Goal: Task Accomplishment & Management: Complete application form

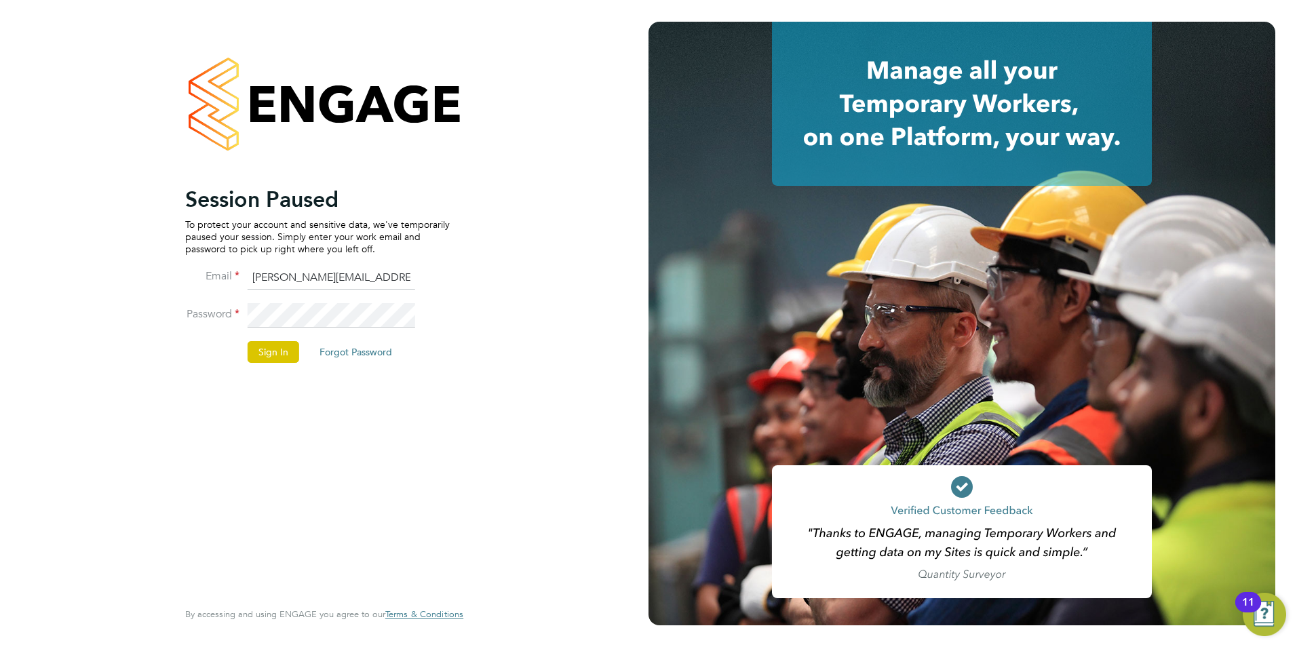
click at [385, 275] on input "lisa.e@orbitalservices.co.uk" at bounding box center [332, 278] width 168 height 24
type input "info@orbitalservices.co.uk"
click at [261, 357] on button "Sign In" at bounding box center [274, 352] width 52 height 22
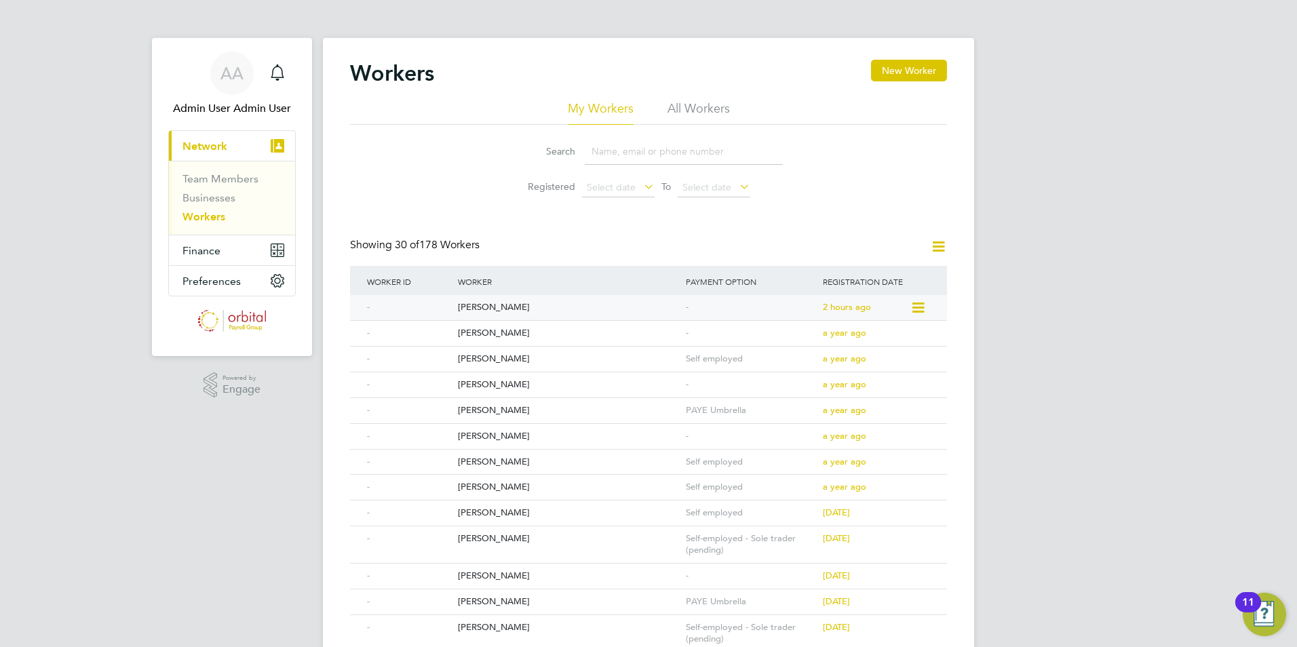
click at [499, 311] on div "[PERSON_NAME]" at bounding box center [569, 307] width 228 height 25
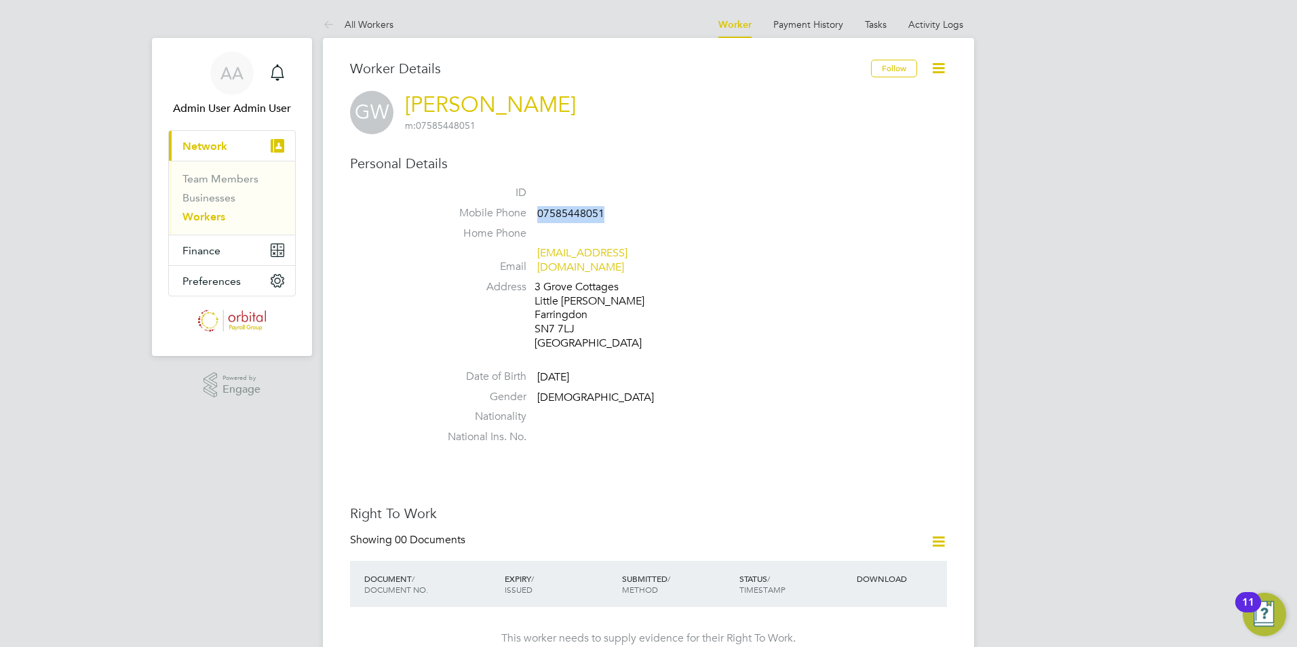
drag, startPoint x: 615, startPoint y: 216, endPoint x: 537, endPoint y: 211, distance: 78.2
click at [537, 211] on li "Mobile Phone 07585448051" at bounding box center [690, 216] width 516 height 20
drag, startPoint x: 547, startPoint y: 211, endPoint x: 562, endPoint y: 211, distance: 14.9
copy span "07585448051"
drag, startPoint x: 688, startPoint y: 257, endPoint x: 537, endPoint y: 260, distance: 150.7
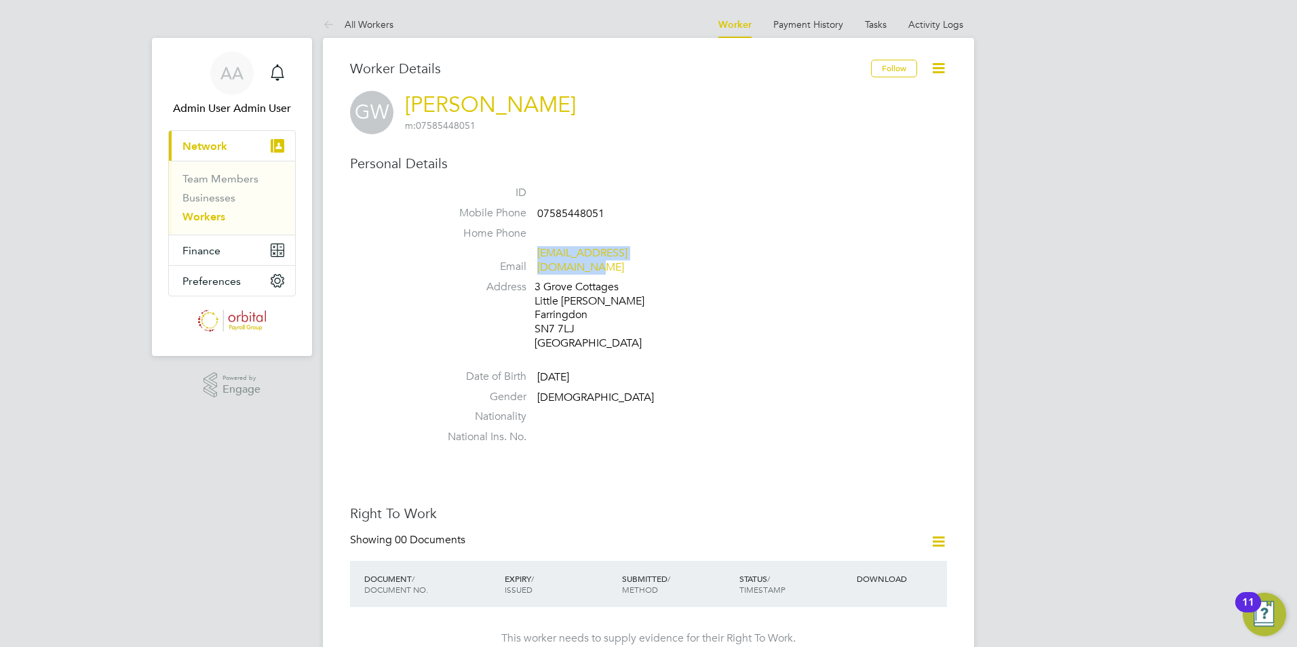
click at [537, 260] on li "Email gwcountryside@hotmail.com" at bounding box center [690, 262] width 516 height 33
drag, startPoint x: 537, startPoint y: 260, endPoint x: 581, endPoint y: 256, distance: 43.6
drag, startPoint x: 535, startPoint y: 278, endPoint x: 621, endPoint y: 275, distance: 86.2
click at [621, 280] on div "3 Grove Cottages Little Coxwell Farringdon SN7 7LJ United Kingdom" at bounding box center [599, 315] width 129 height 71
drag, startPoint x: 621, startPoint y: 275, endPoint x: 611, endPoint y: 273, distance: 9.7
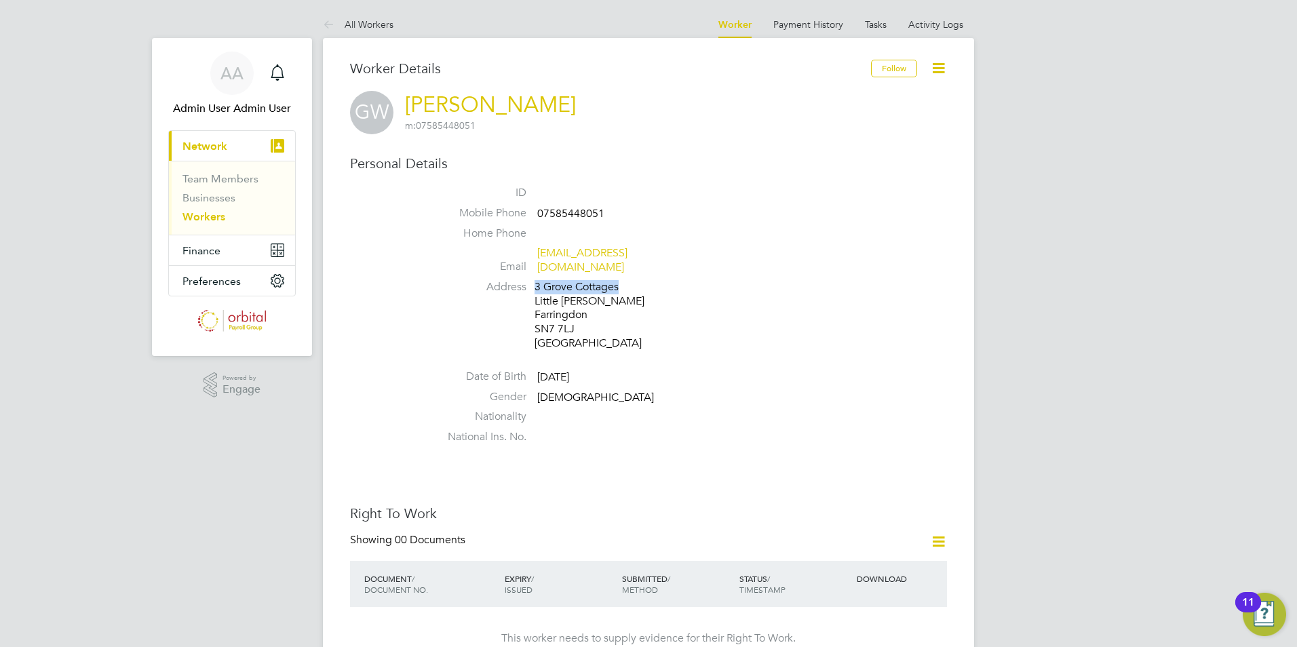
copy div "3 Grove Cottages"
drag, startPoint x: 531, startPoint y: 292, endPoint x: 613, endPoint y: 292, distance: 81.4
click at [613, 292] on li "Address 3 Grove Cottages Little Coxwell Farringdon SN7 7LJ United Kingdom" at bounding box center [690, 317] width 516 height 74
drag, startPoint x: 613, startPoint y: 292, endPoint x: 626, endPoint y: 291, distance: 12.9
click at [626, 291] on div "3 Grove Cottages Little Coxwell Farringdon SN7 7LJ United Kingdom" at bounding box center [599, 315] width 129 height 71
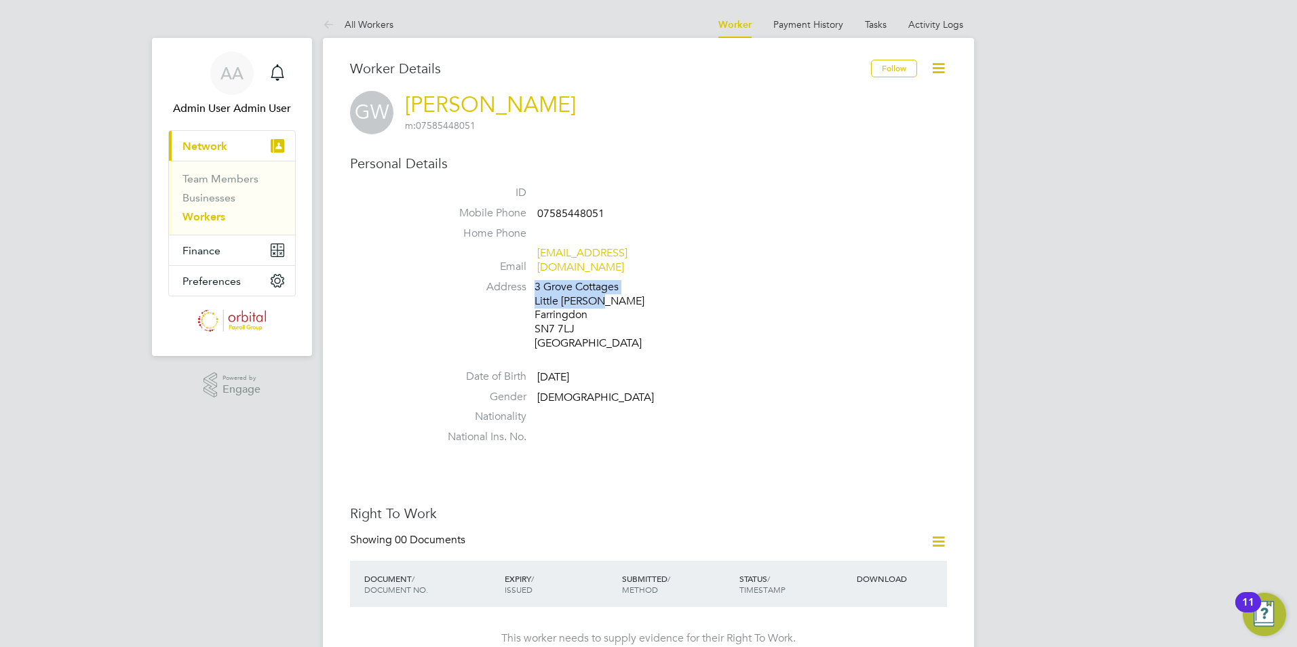
drag, startPoint x: 534, startPoint y: 288, endPoint x: 619, endPoint y: 288, distance: 84.8
click at [619, 288] on li "Address 3 Grove Cottages Little Coxwell Farringdon SN7 7LJ United Kingdom" at bounding box center [690, 317] width 516 height 74
click at [634, 291] on div "3 Grove Cottages Little Coxwell Farringdon SN7 7LJ United Kingdom" at bounding box center [599, 315] width 129 height 71
drag, startPoint x: 608, startPoint y: 291, endPoint x: 535, endPoint y: 291, distance: 72.6
click at [535, 291] on div "3 Grove Cottages Little Coxwell Farringdon SN7 7LJ United Kingdom" at bounding box center [599, 315] width 129 height 71
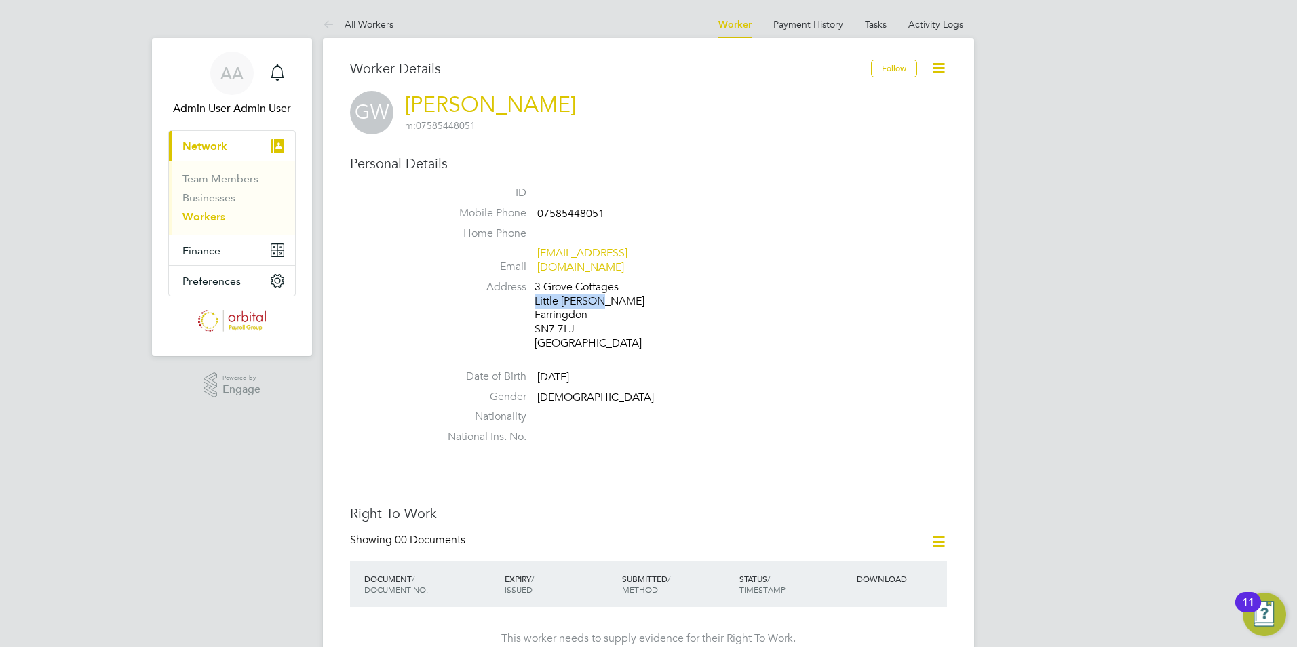
drag, startPoint x: 535, startPoint y: 291, endPoint x: 560, endPoint y: 290, distance: 24.4
copy div "Little Coxwell"
drag, startPoint x: 535, startPoint y: 305, endPoint x: 590, endPoint y: 305, distance: 55.0
click at [590, 305] on div "3 Grove Cottages Little Coxwell Farringdon SN7 7LJ United Kingdom" at bounding box center [599, 315] width 129 height 71
drag, startPoint x: 590, startPoint y: 305, endPoint x: 582, endPoint y: 305, distance: 8.2
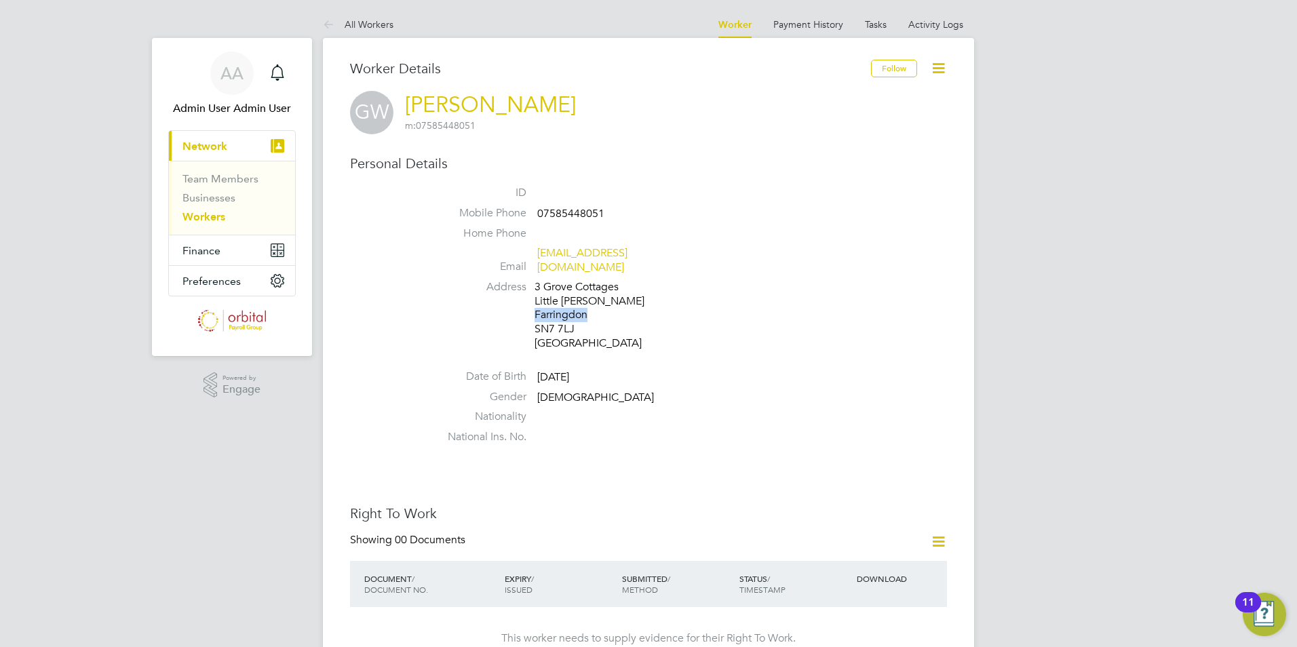
copy div "Farringdon"
drag, startPoint x: 532, startPoint y: 318, endPoint x: 576, endPoint y: 318, distance: 44.1
click at [576, 318] on li "Address 3 Grove Cottages Little Coxwell Farringdon SN7 7LJ United Kingdom" at bounding box center [690, 317] width 516 height 74
drag, startPoint x: 576, startPoint y: 318, endPoint x: 647, endPoint y: 316, distance: 71.3
click at [647, 316] on div "3 Grove Cottages Little Coxwell Farringdon SN7 7LJ United Kingdom" at bounding box center [599, 315] width 129 height 71
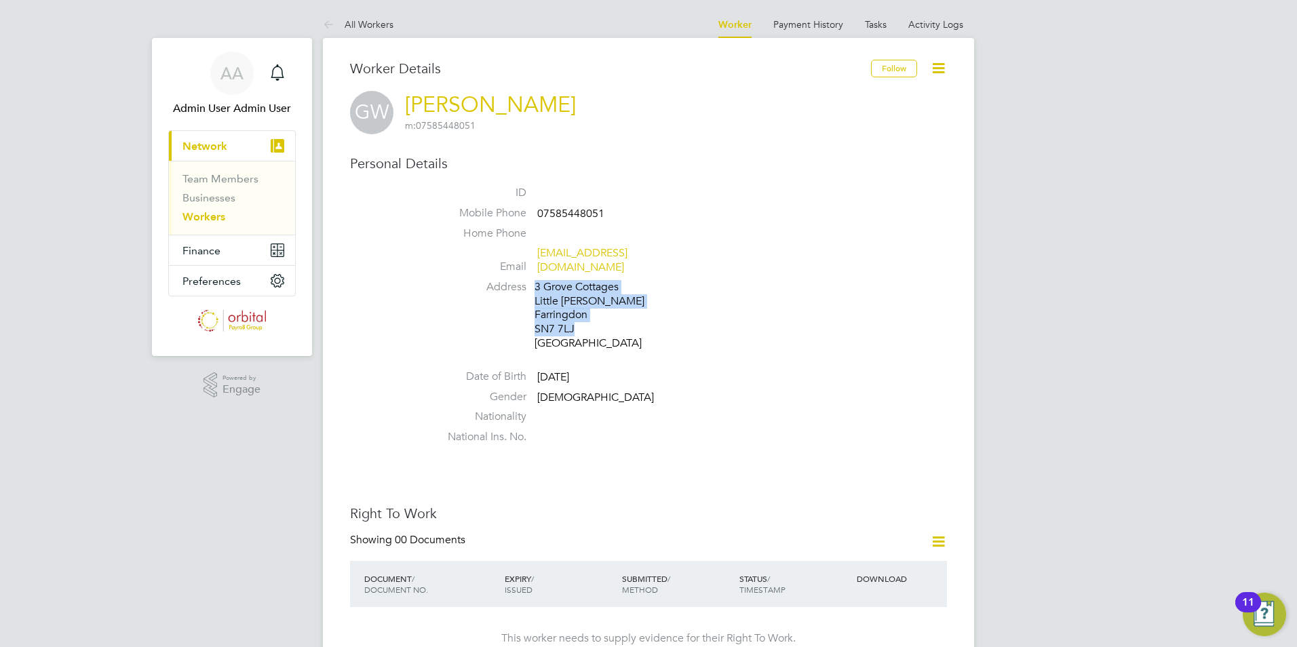
drag, startPoint x: 579, startPoint y: 318, endPoint x: 527, endPoint y: 318, distance: 52.2
click at [527, 318] on li "Address 3 Grove Cottages Little Coxwell Farringdon SN7 7LJ United Kingdom" at bounding box center [690, 317] width 516 height 74
drag, startPoint x: 527, startPoint y: 318, endPoint x: 658, endPoint y: 311, distance: 130.5
click at [658, 311] on div "3 Grove Cottages Little Coxwell Farringdon SN7 7LJ United Kingdom" at bounding box center [599, 315] width 129 height 71
drag, startPoint x: 577, startPoint y: 317, endPoint x: 535, endPoint y: 318, distance: 41.4
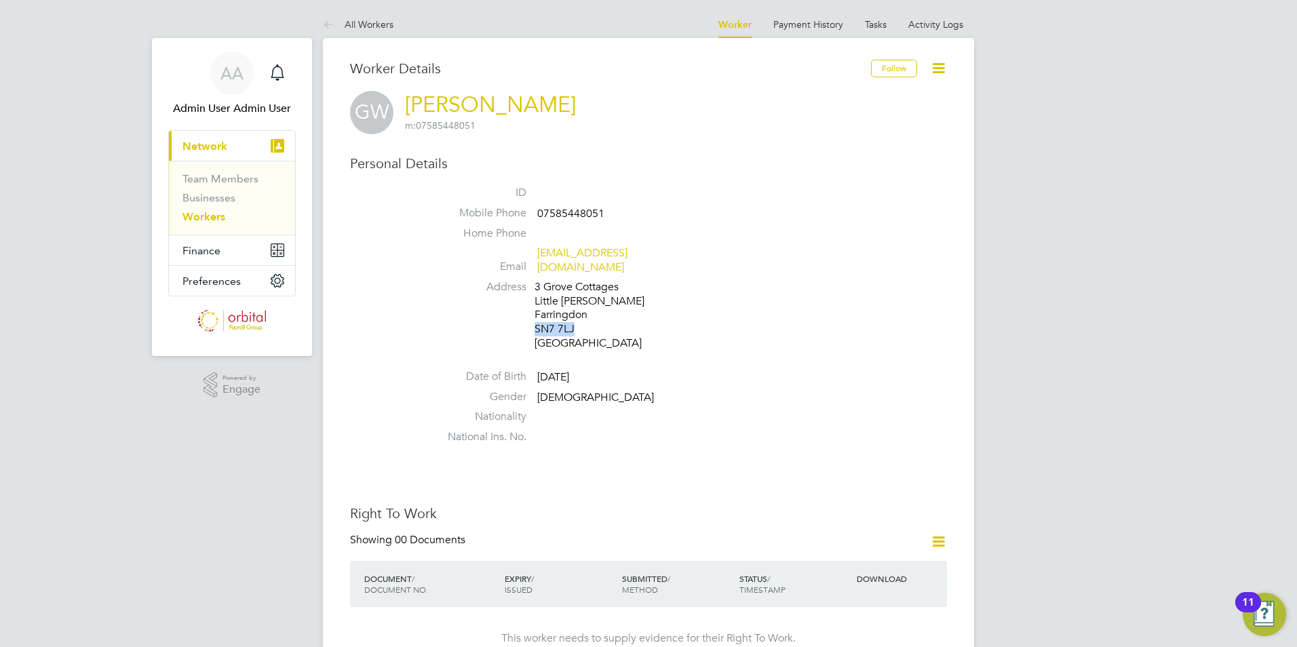
click at [535, 318] on div "3 Grove Cottages Little Coxwell Farringdon SN7 7LJ United Kingdom" at bounding box center [599, 315] width 129 height 71
drag, startPoint x: 535, startPoint y: 318, endPoint x: 548, endPoint y: 317, distance: 12.9
copy div "SN7 7LJ"
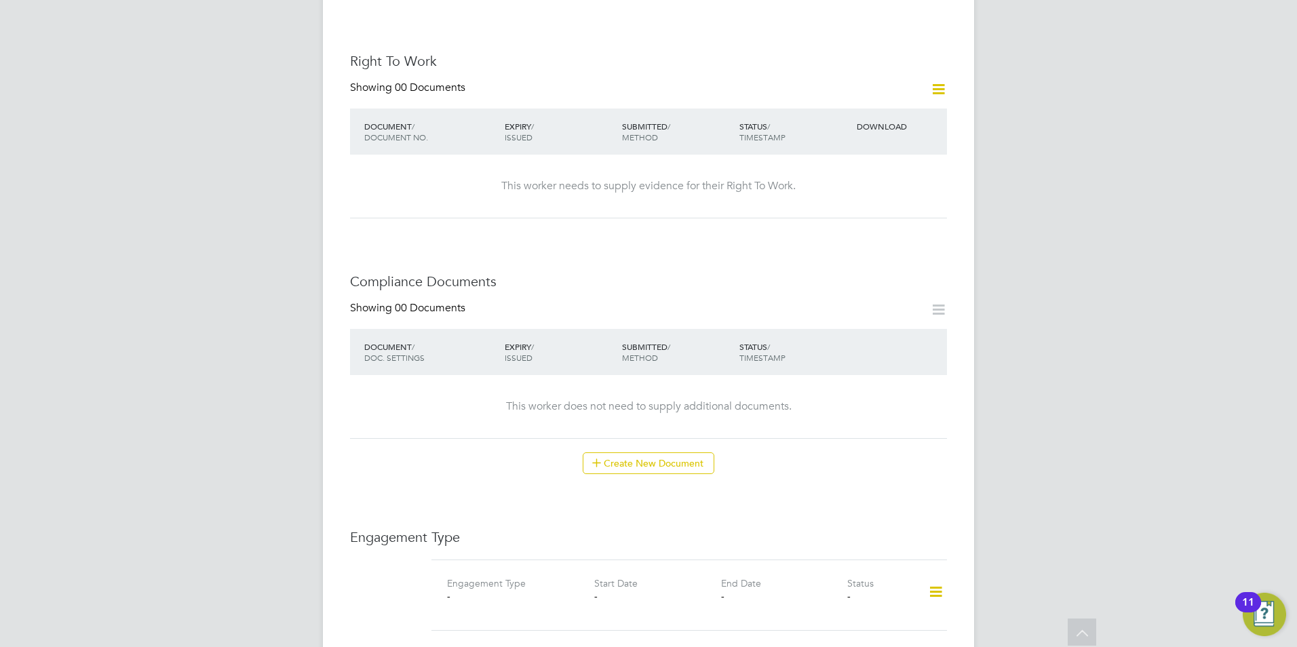
scroll to position [679, 0]
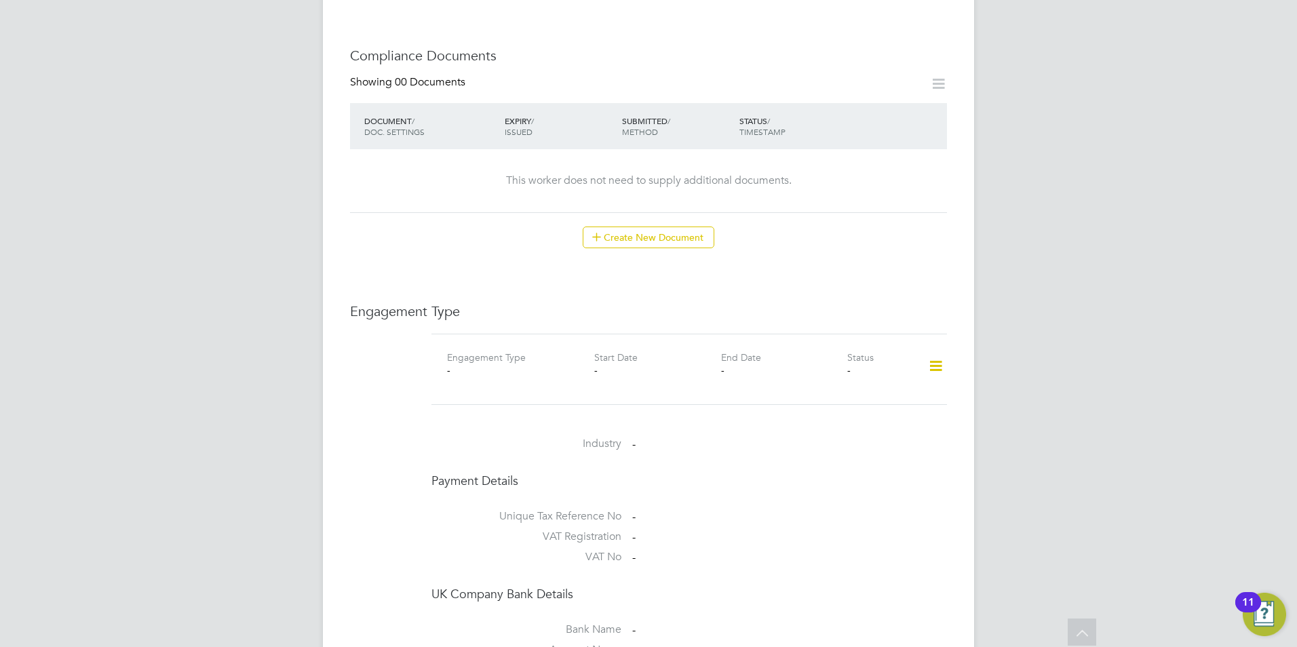
click at [933, 351] on icon at bounding box center [936, 366] width 24 height 31
click at [856, 410] on li "Add Engagement Type" at bounding box center [866, 411] width 154 height 19
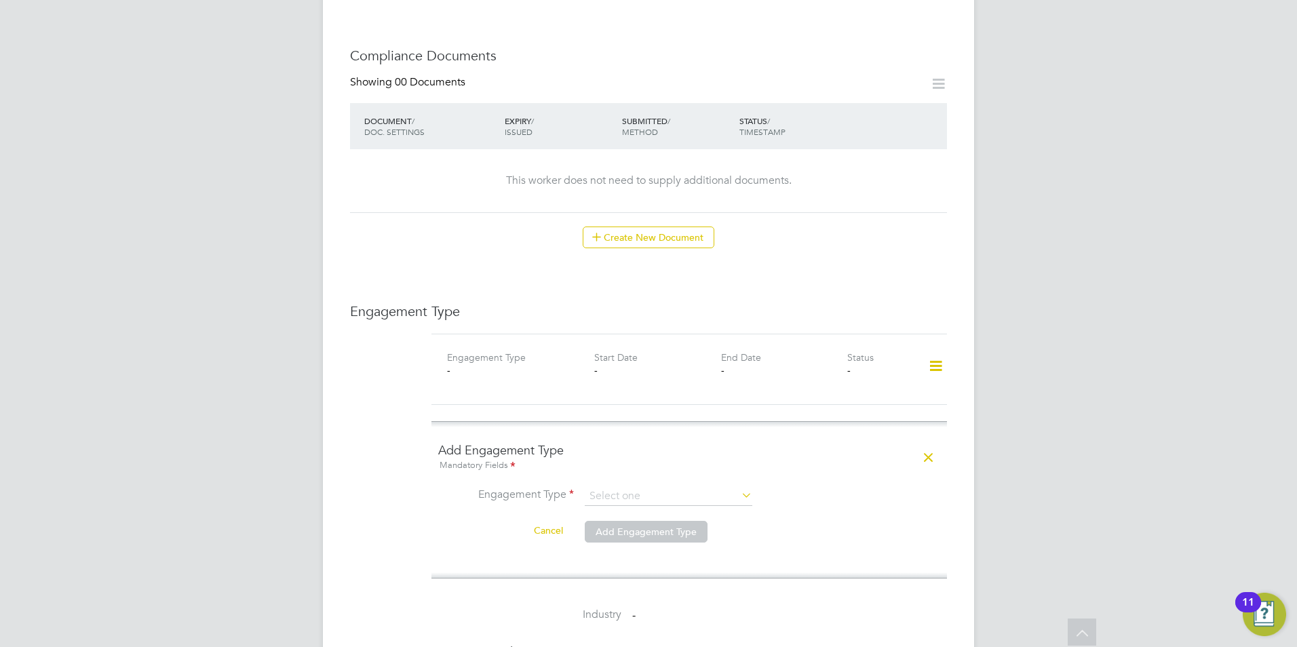
click at [739, 486] on icon at bounding box center [739, 495] width 0 height 19
click at [614, 487] on input at bounding box center [669, 496] width 168 height 19
click at [614, 538] on li "Self-employed" at bounding box center [668, 542] width 169 height 20
type input "Self-employed"
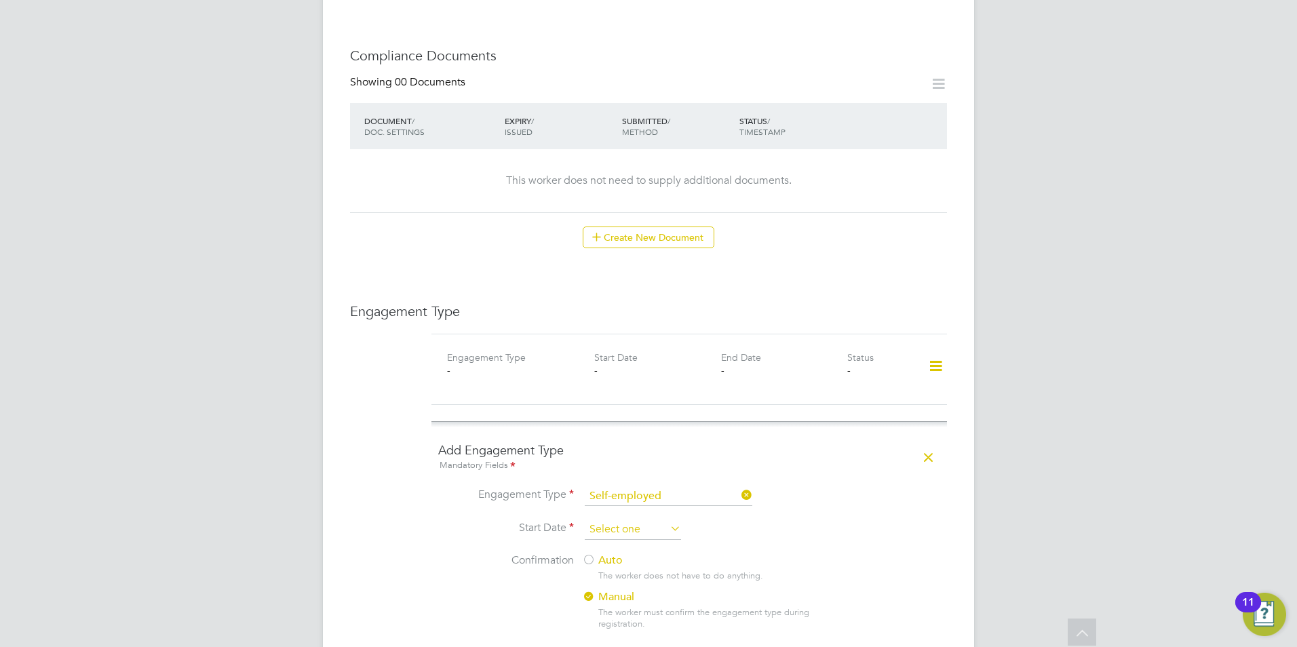
click at [613, 520] on input at bounding box center [633, 530] width 96 height 20
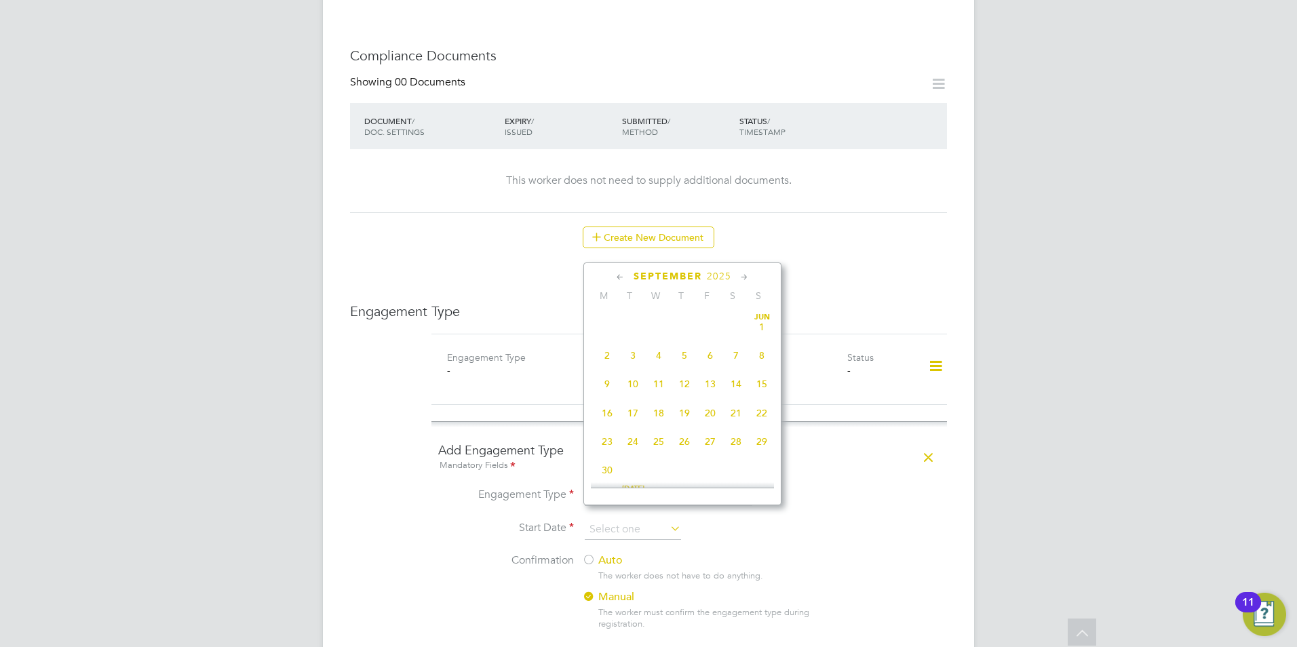
scroll to position [499, 0]
click at [664, 383] on span "24" at bounding box center [659, 372] width 26 height 26
type input "24 Sep 2025"
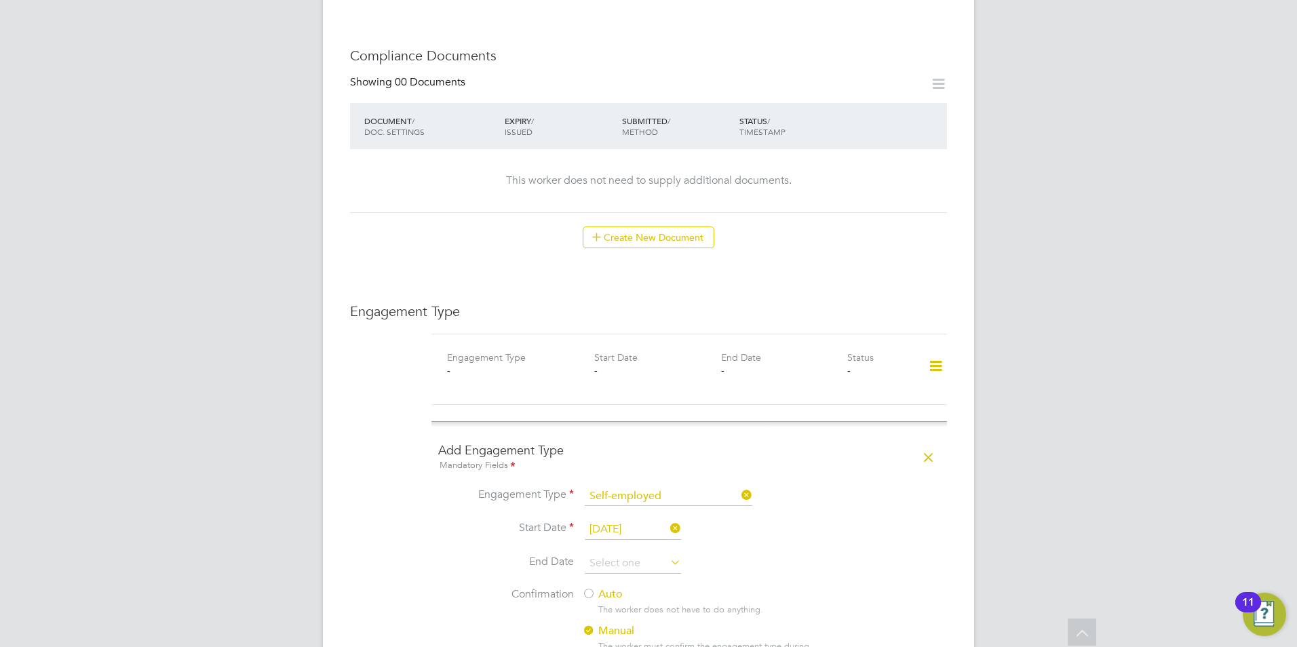
click at [589, 588] on div at bounding box center [589, 595] width 14 height 14
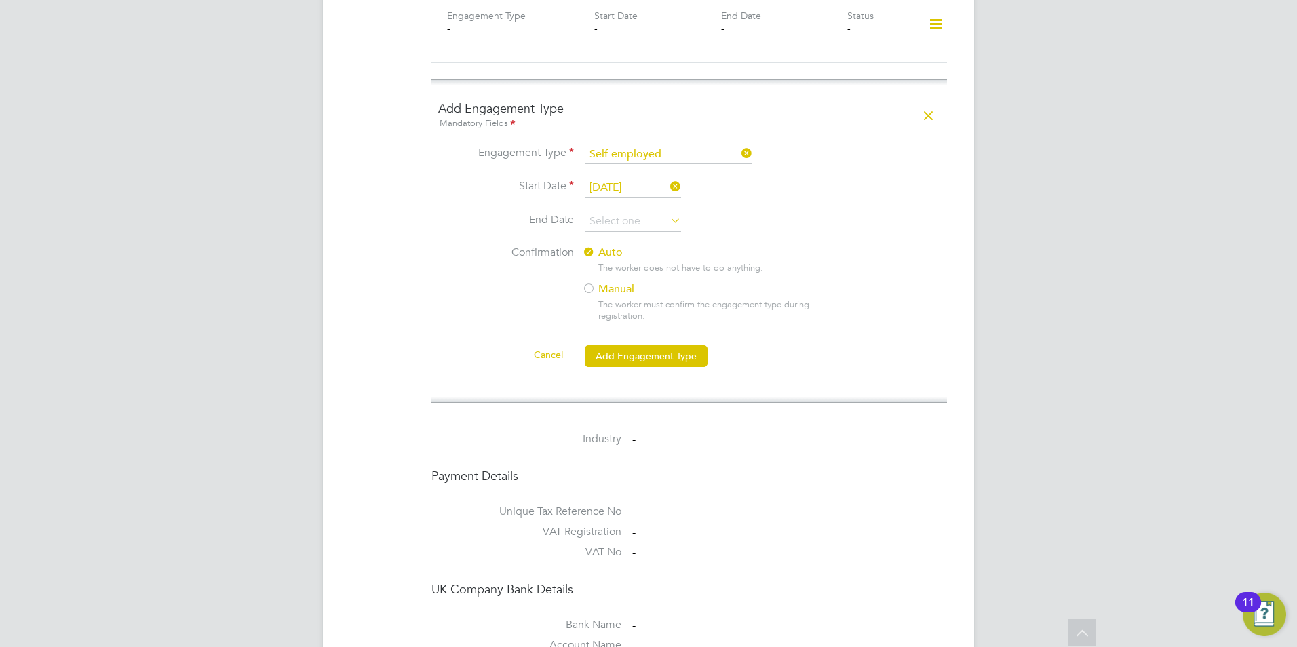
scroll to position [1131, 0]
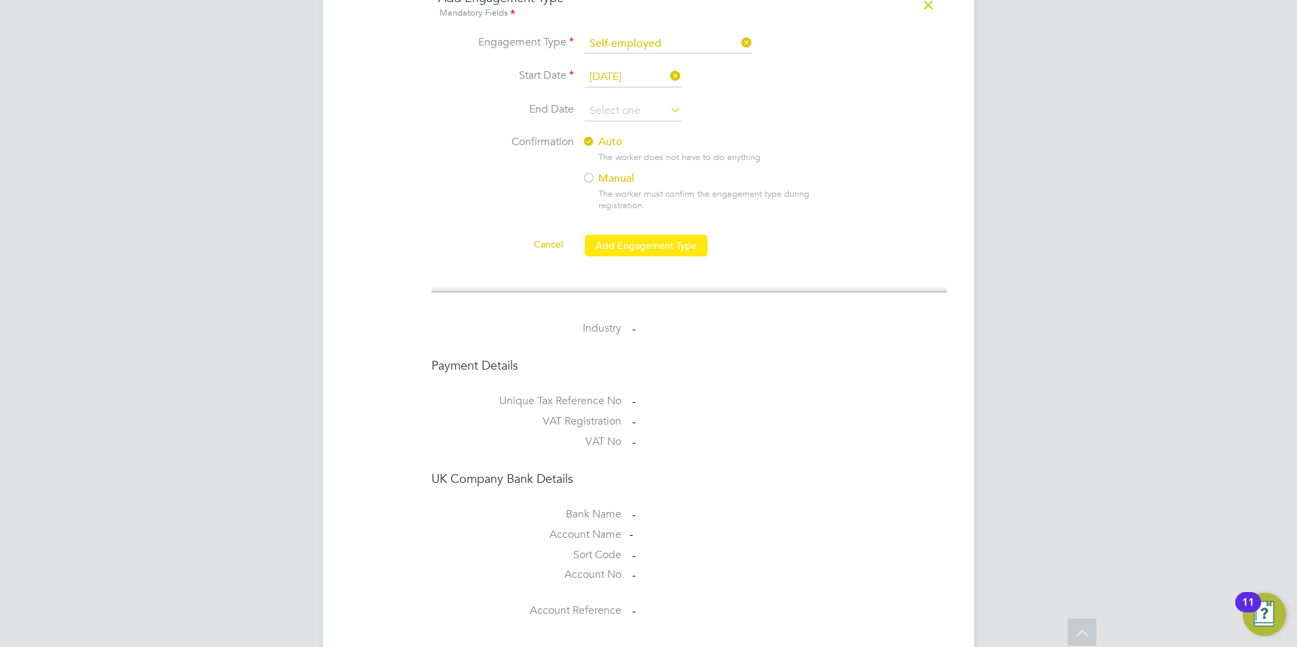
click at [626, 235] on button "Add Engagement Type" at bounding box center [646, 246] width 123 height 22
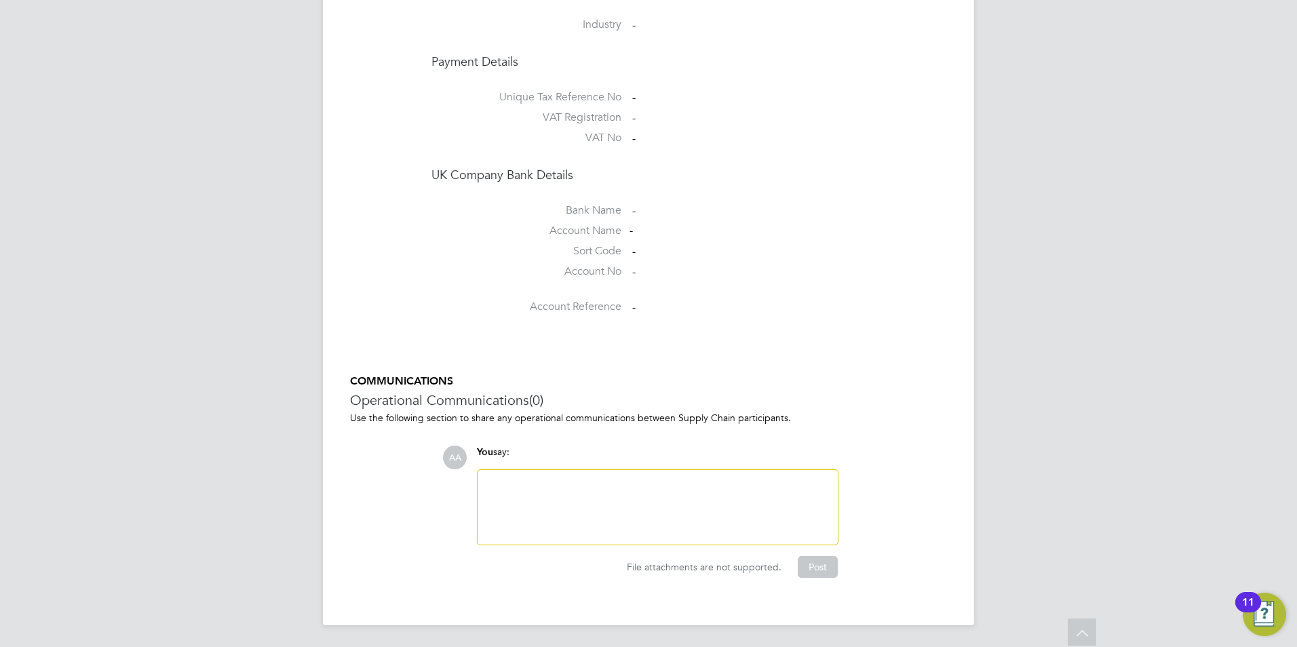
scroll to position [1120, 0]
